Goal: Find specific page/section: Find specific page/section

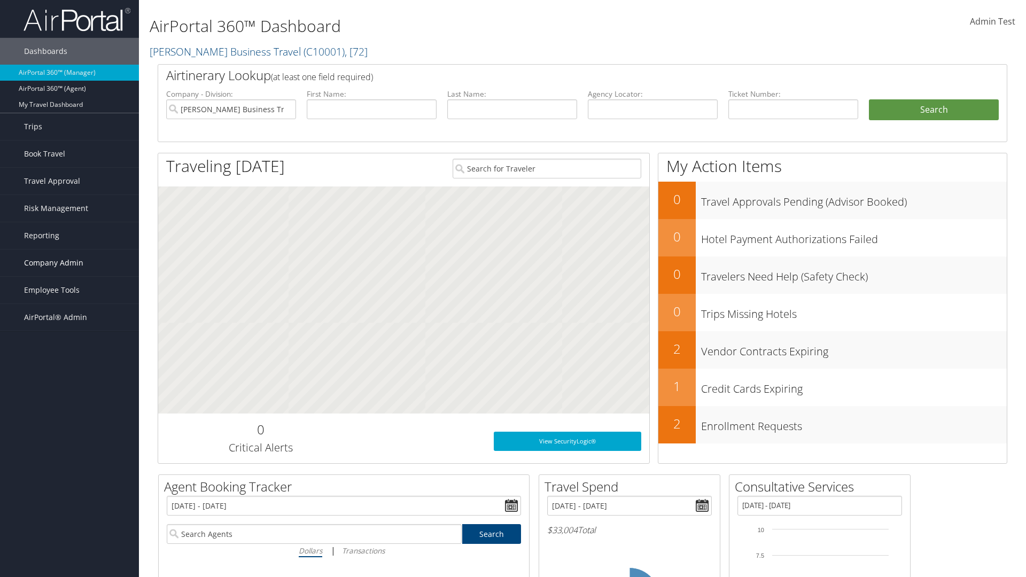
click at [69, 263] on span "Company Admin" at bounding box center [53, 262] width 59 height 27
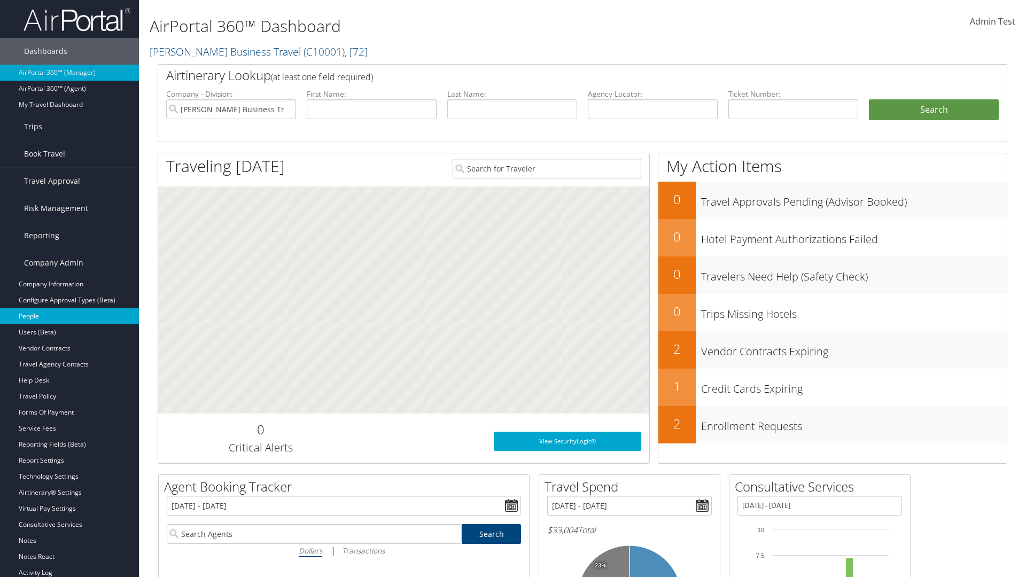
click at [69, 316] on link "People" at bounding box center [69, 316] width 139 height 16
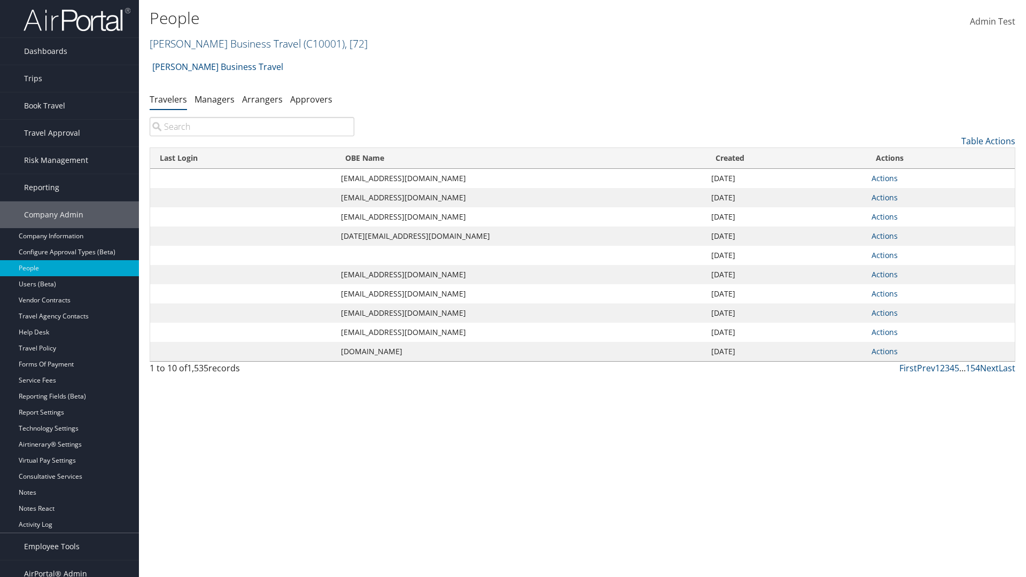
click at [220, 43] on link "[PERSON_NAME] Business Travel ( C10001 ) , [ 72 ]" at bounding box center [259, 43] width 218 height 14
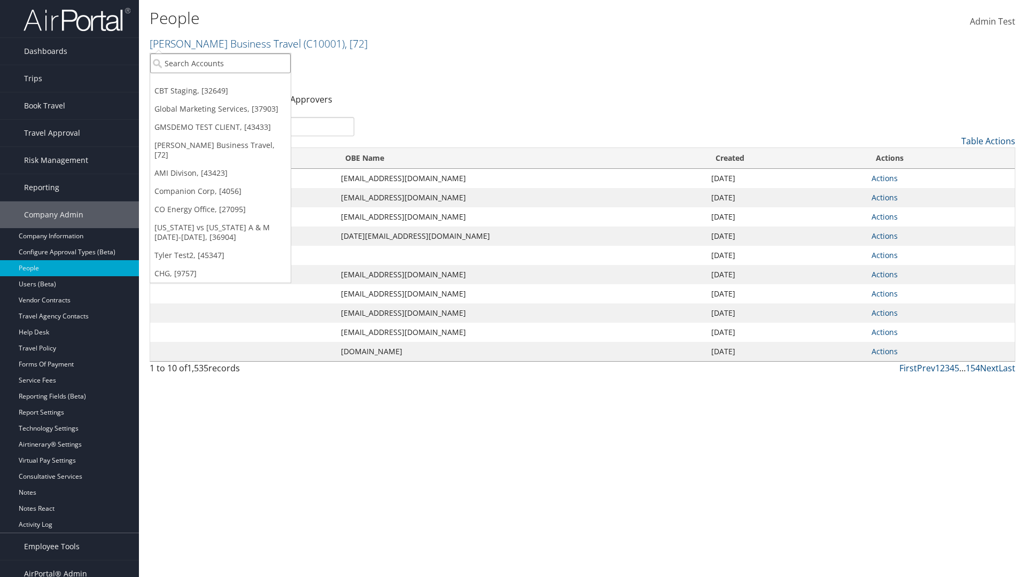
click at [220, 63] on input "search" at bounding box center [220, 63] width 140 height 20
type input "Global Marketing Services"
click at [230, 83] on div "Global Marketing Services (301946), [37903]" at bounding box center [230, 83] width 172 height 10
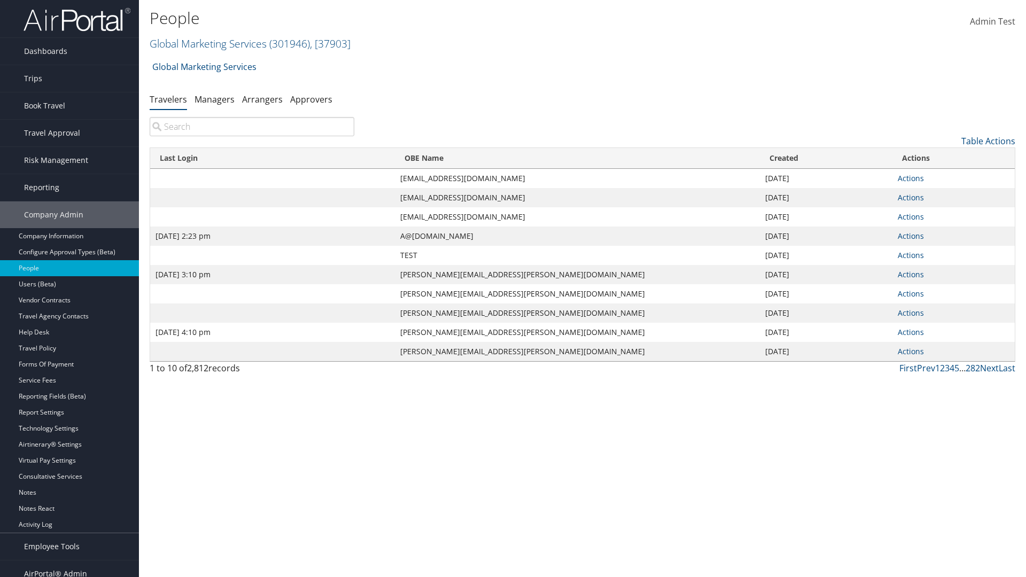
click at [252, 127] on input "search" at bounding box center [252, 126] width 205 height 19
type input "Sep 17, 2020 2:23 pm"
